Goal: Task Accomplishment & Management: Manage account settings

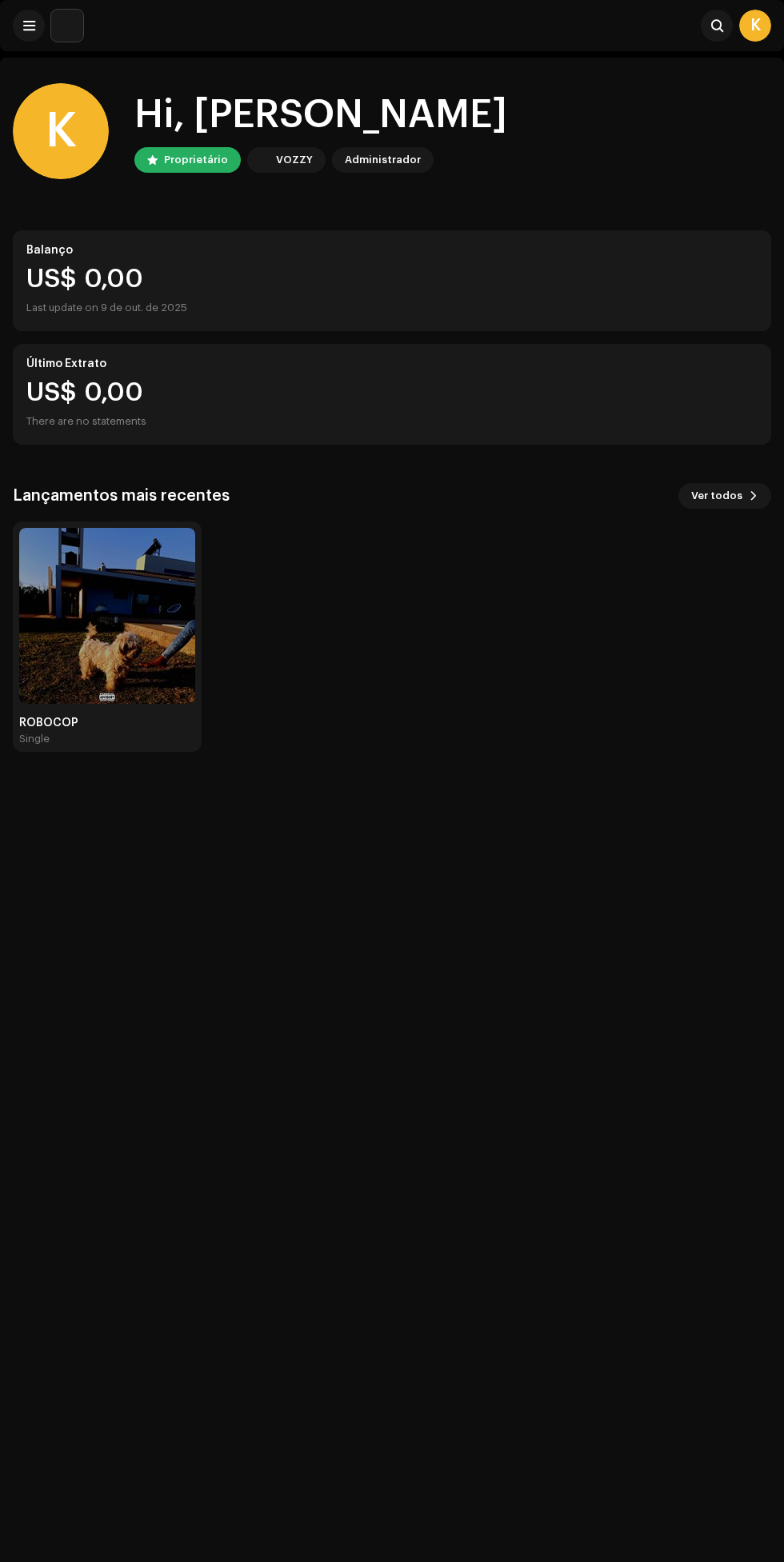
click at [29, 26] on span at bounding box center [29, 25] width 12 height 13
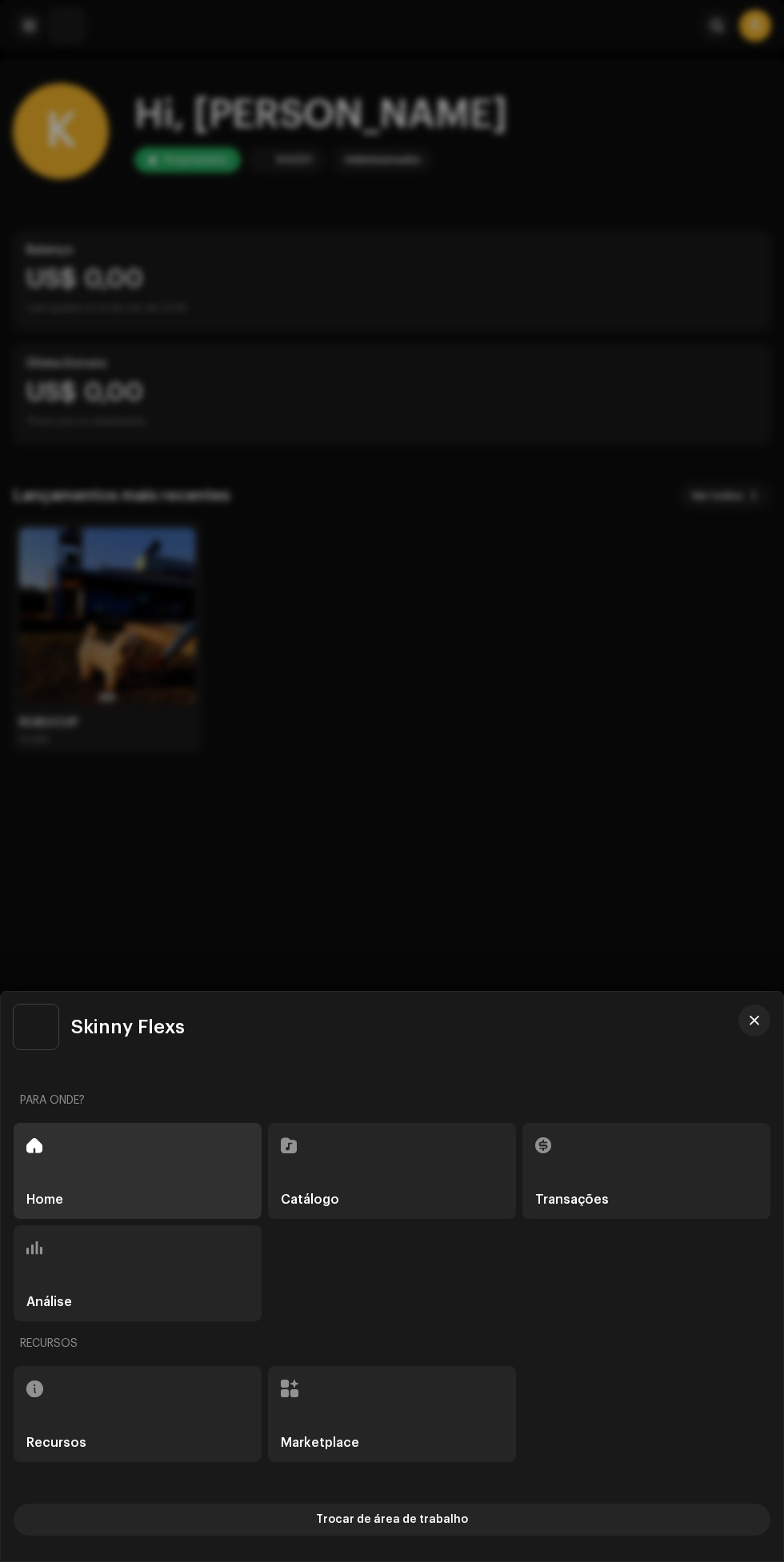
click at [39, 36] on div at bounding box center [392, 781] width 784 height 1562
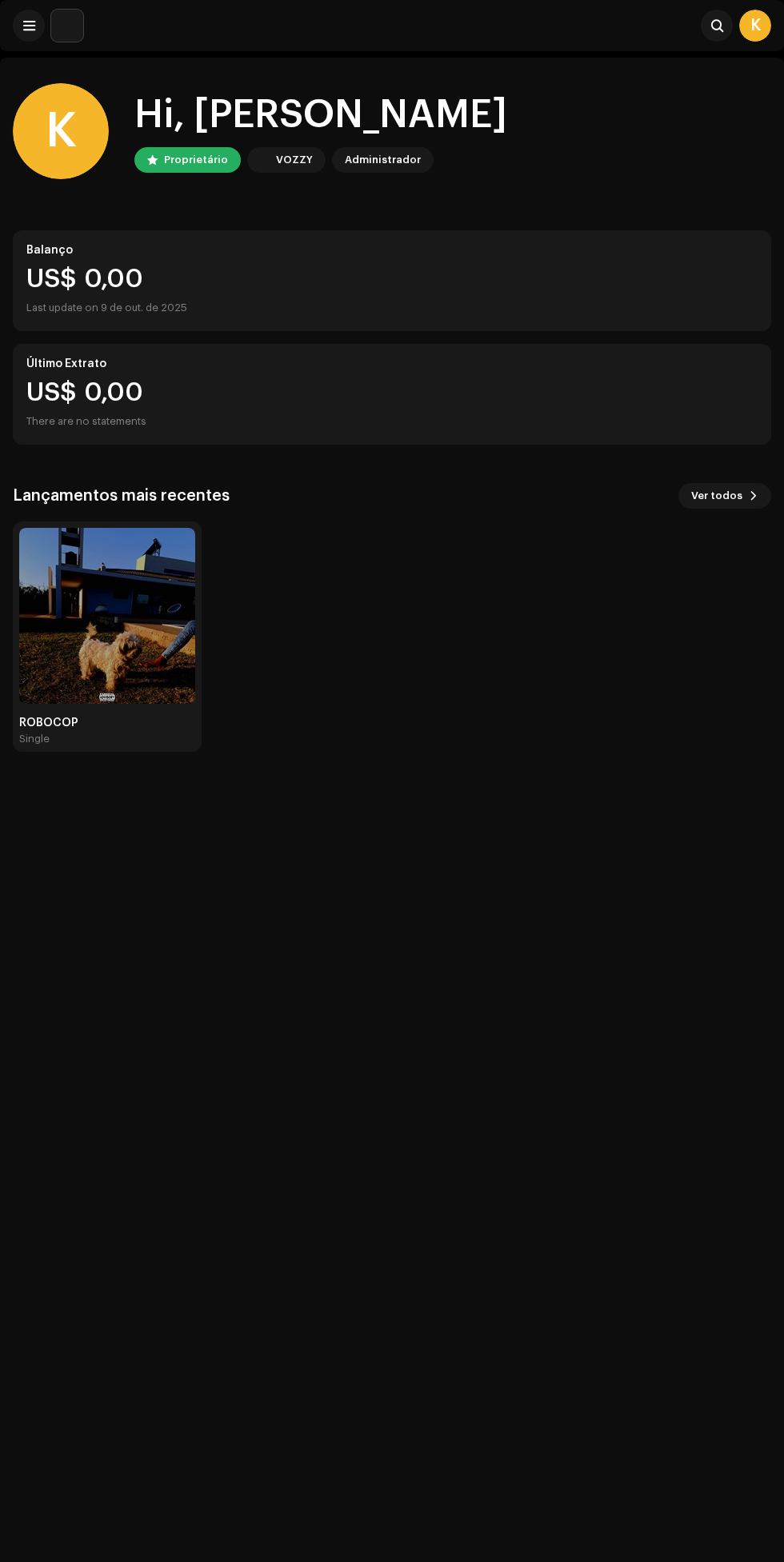
click at [29, 26] on span at bounding box center [29, 25] width 12 height 13
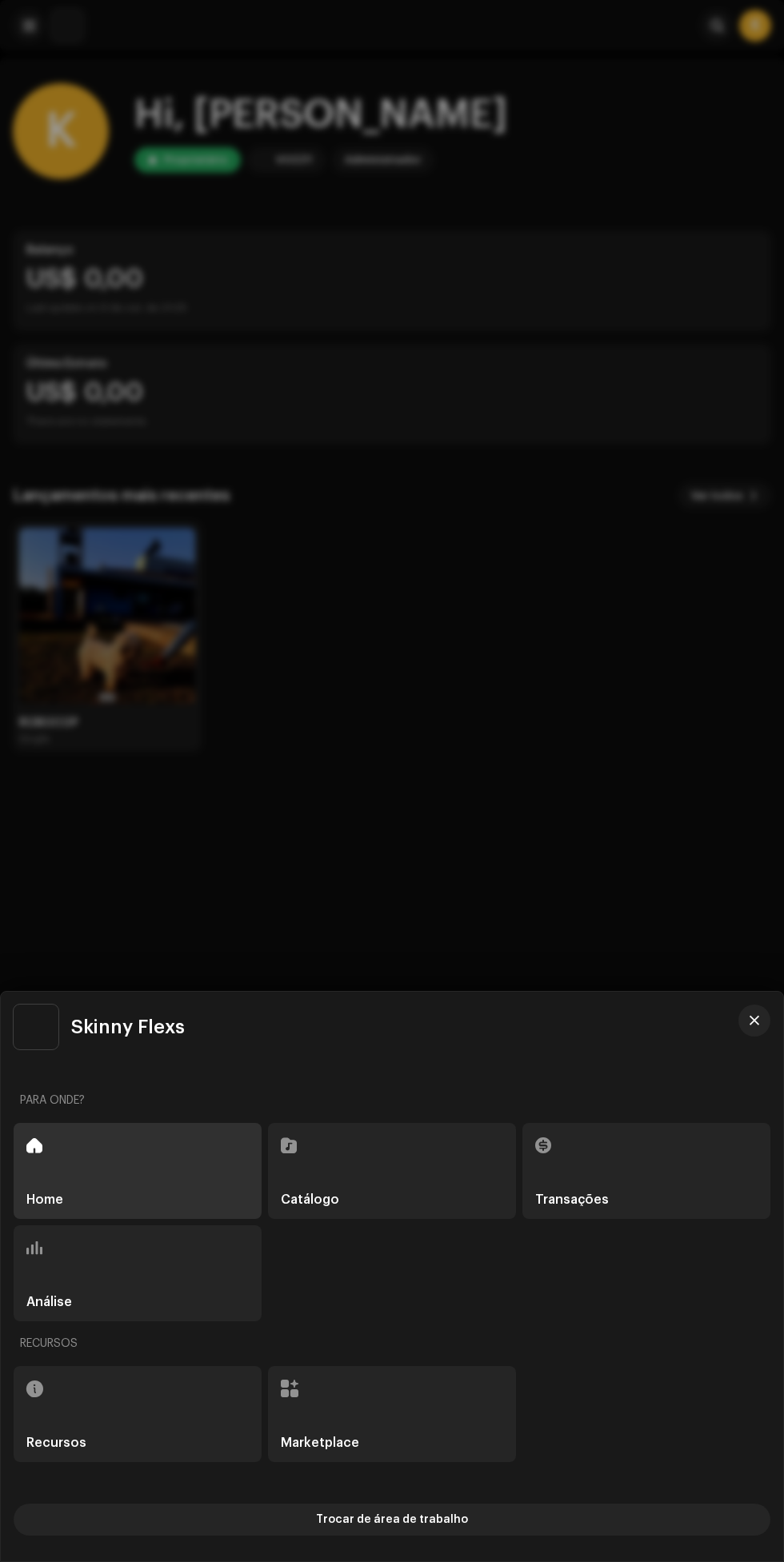
click at [633, 766] on div at bounding box center [392, 781] width 784 height 1562
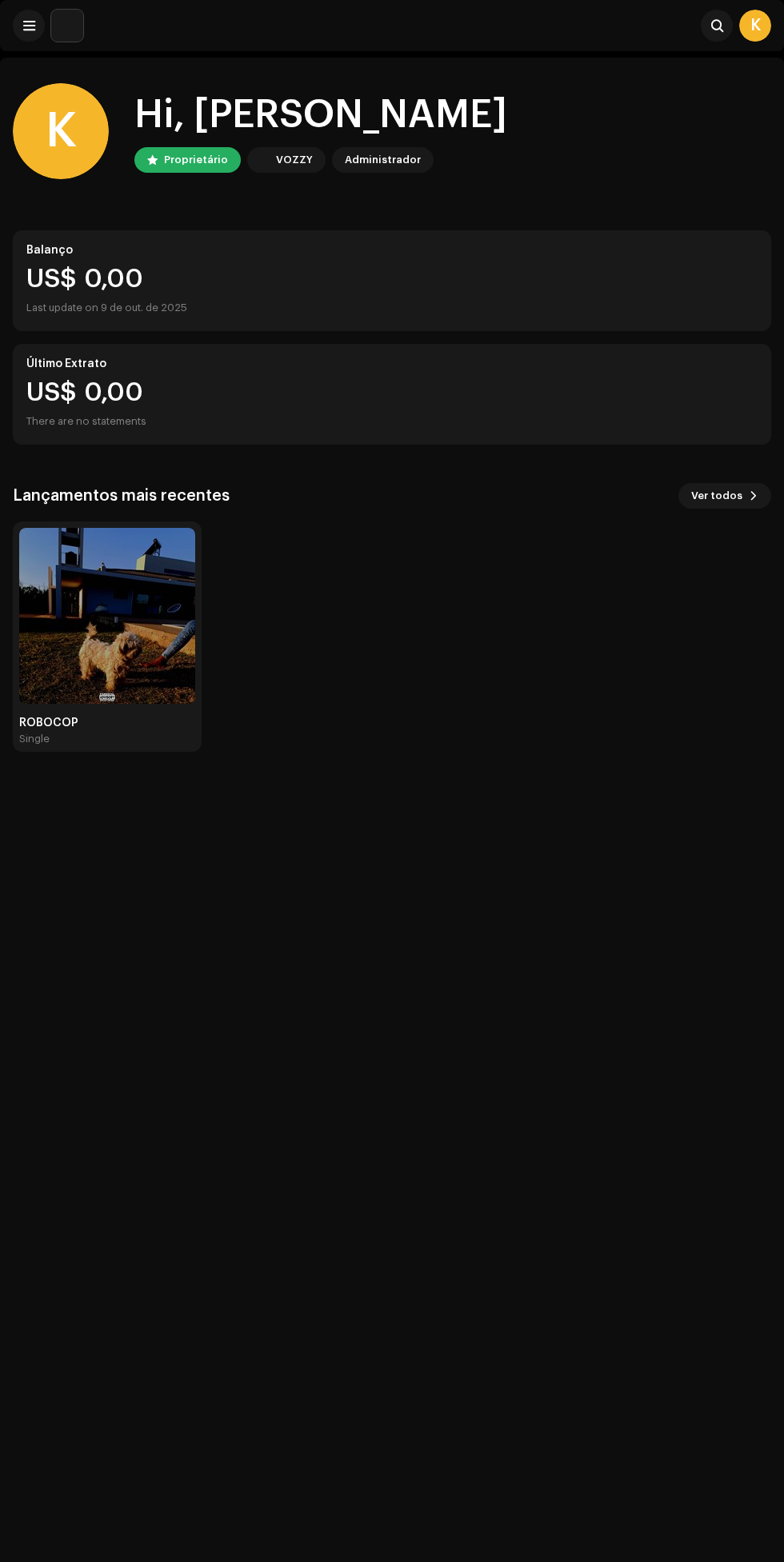
click at [112, 606] on img at bounding box center [107, 616] width 176 height 176
click at [145, 593] on img at bounding box center [107, 616] width 176 height 176
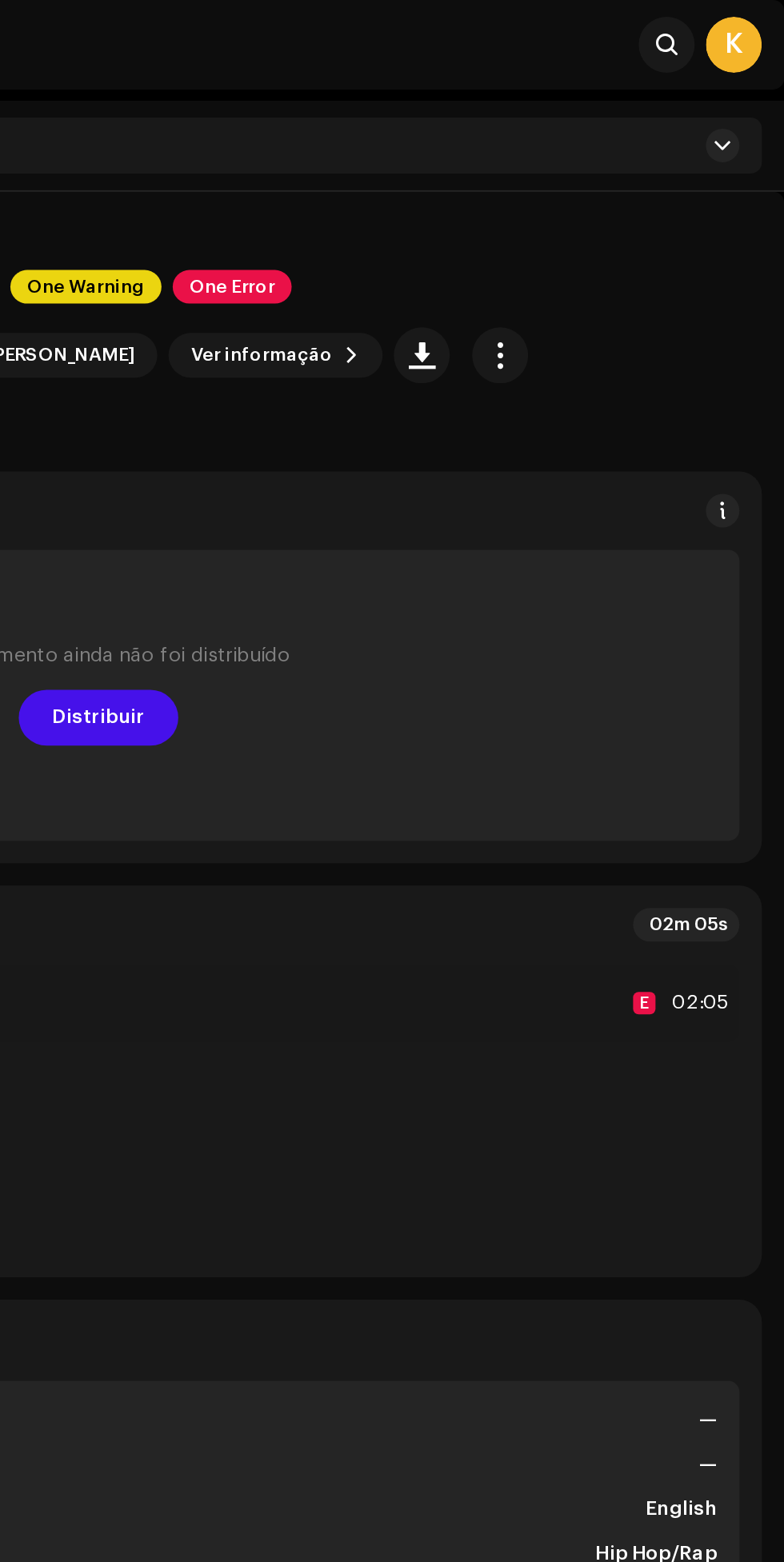
click at [755, 25] on div "K" at bounding box center [755, 25] width 32 height 32
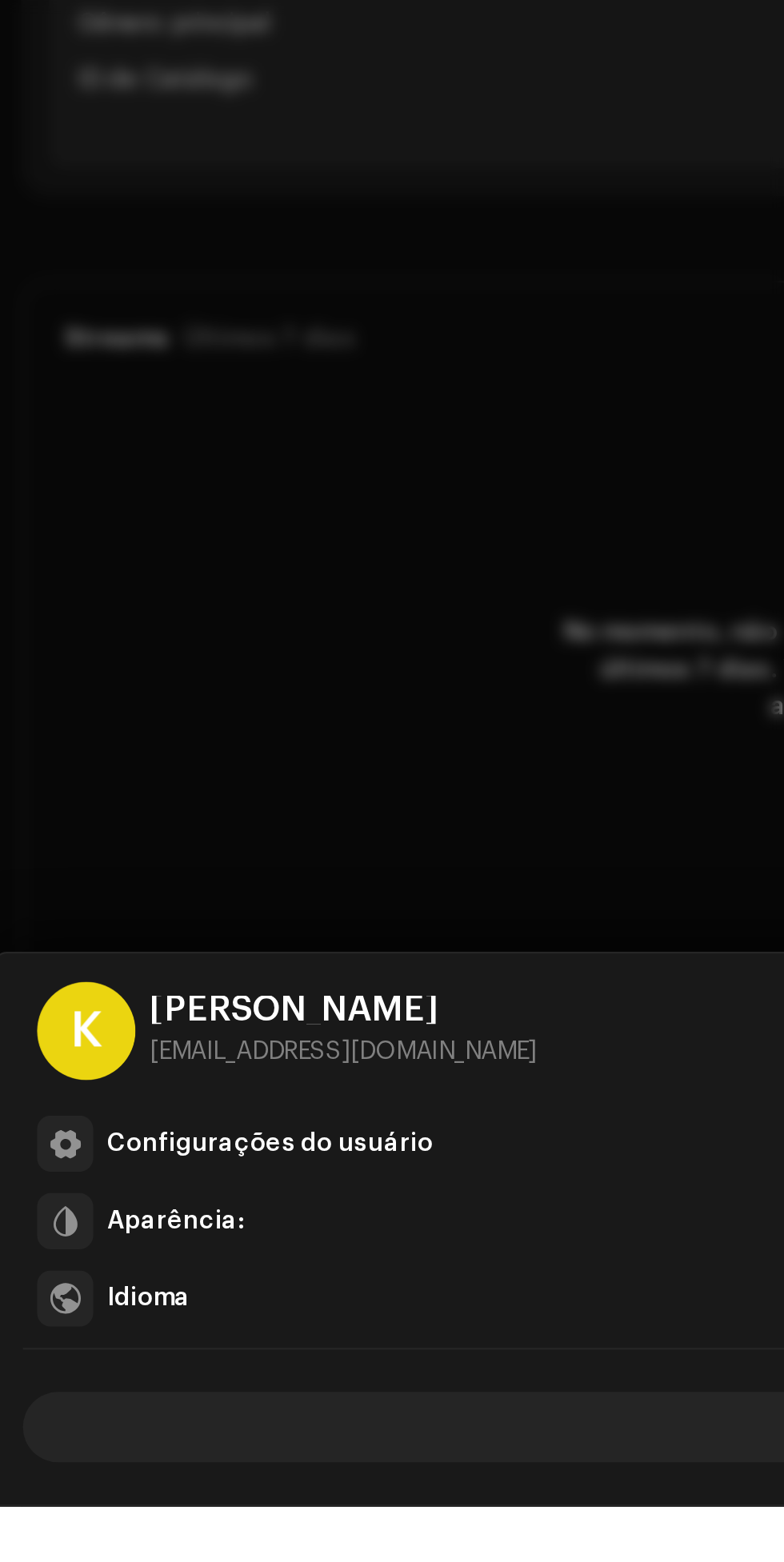
click at [264, 1404] on div "Configurações do usuário" at bounding box center [408, 1397] width 712 height 13
